Goal: Task Accomplishment & Management: Use online tool/utility

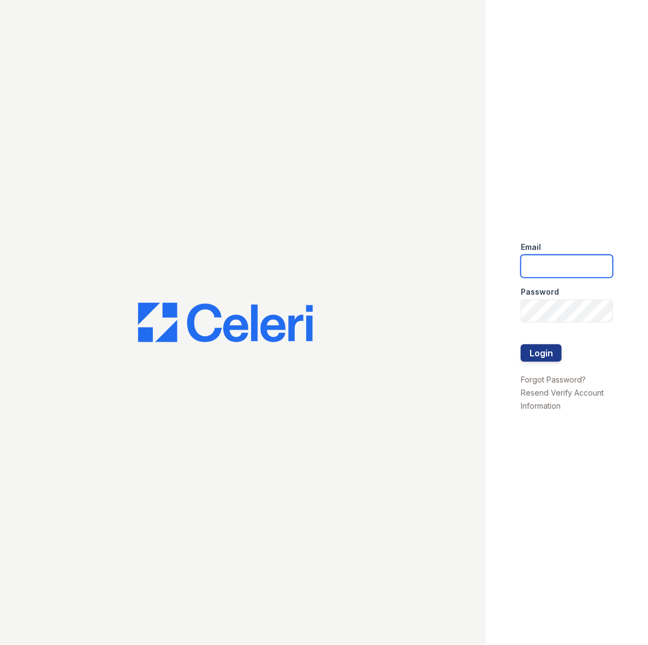
click at [570, 262] on input "email" at bounding box center [567, 266] width 92 height 23
click at [571, 265] on input "email" at bounding box center [567, 266] width 92 height 23
type input "[PERSON_NAME][EMAIL_ADDRESS][PERSON_NAME][DOMAIN_NAME]"
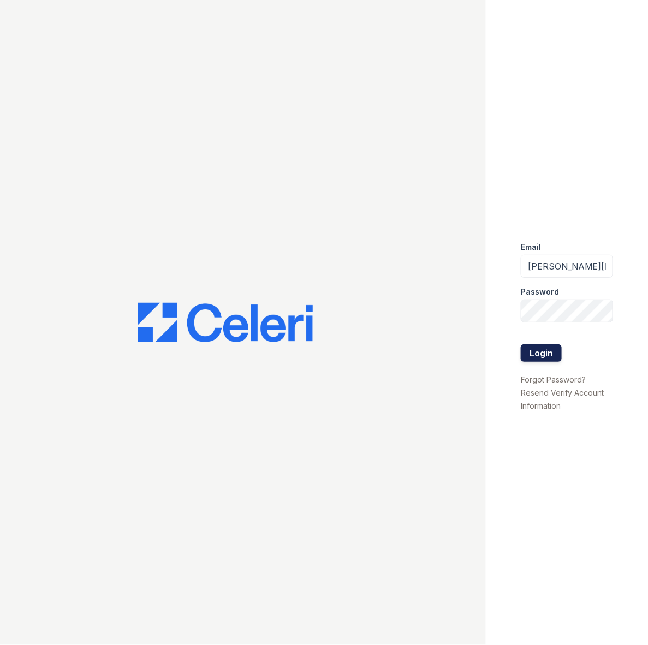
click at [551, 351] on button "Login" at bounding box center [541, 352] width 41 height 17
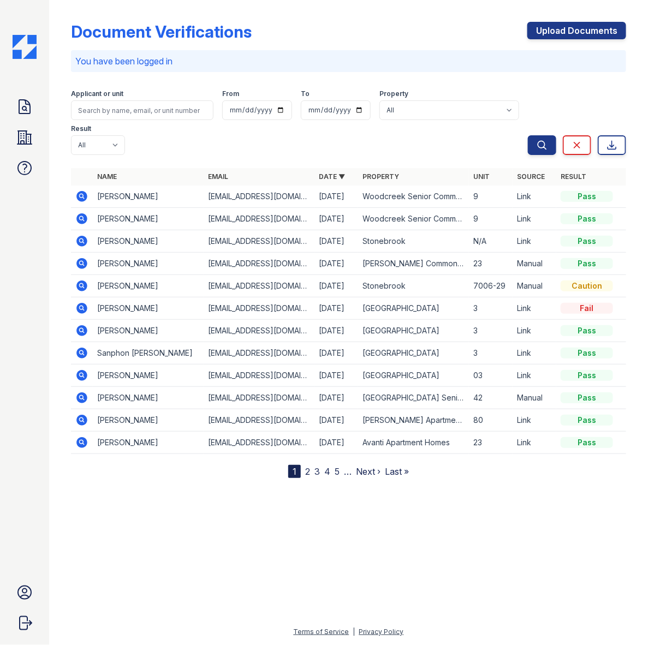
click at [175, 153] on div "Applicant or unit From To Property All [GEOGRAPHIC_DATA] [GEOGRAPHIC_DATA] [GEO…" at bounding box center [299, 120] width 457 height 70
